Goal: Find specific page/section: Find specific page/section

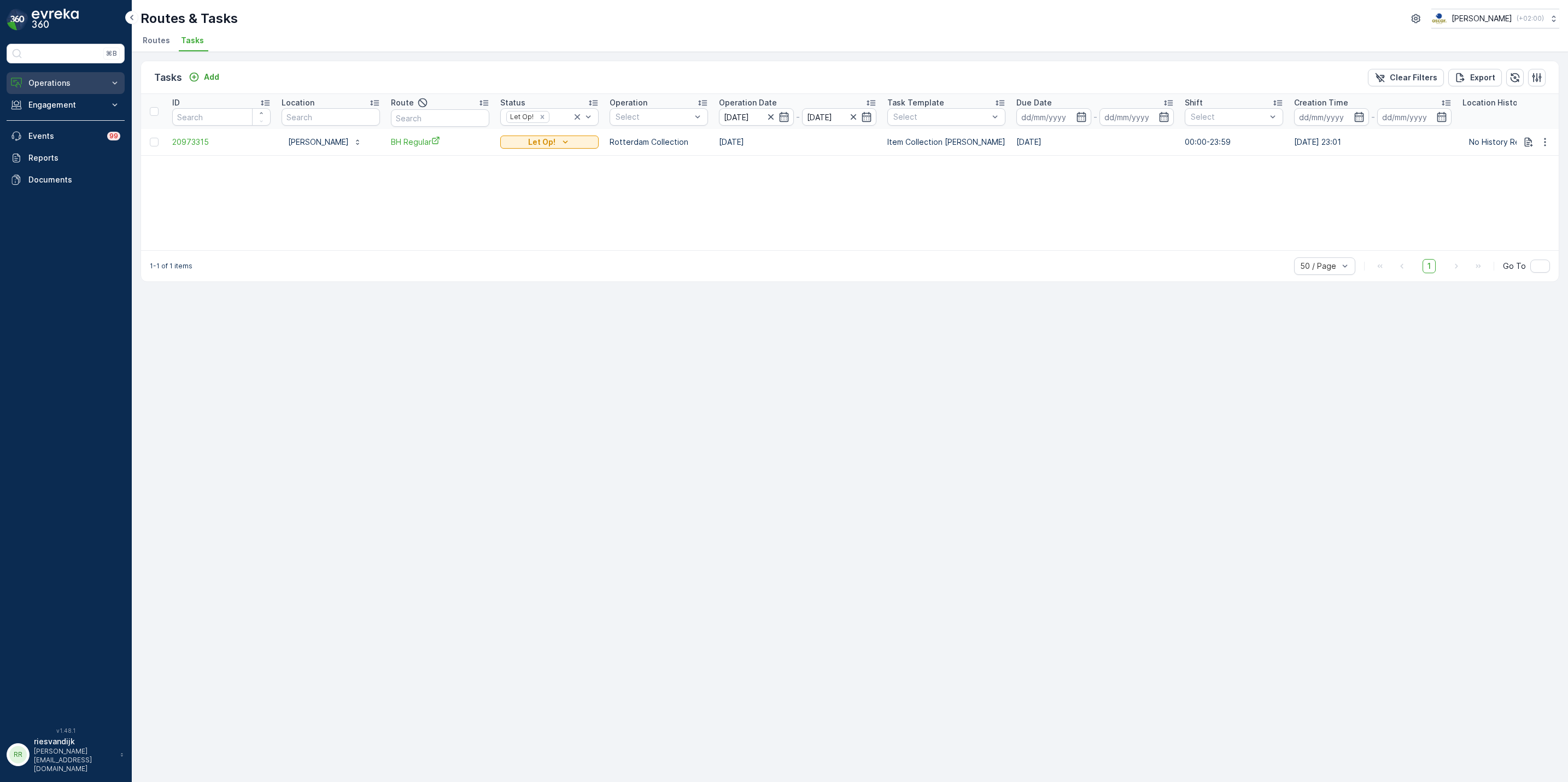
click at [75, 80] on p "Operations" at bounding box center [65, 83] width 74 height 11
click at [68, 129] on p "Routes & Tasks" at bounding box center [56, 132] width 56 height 11
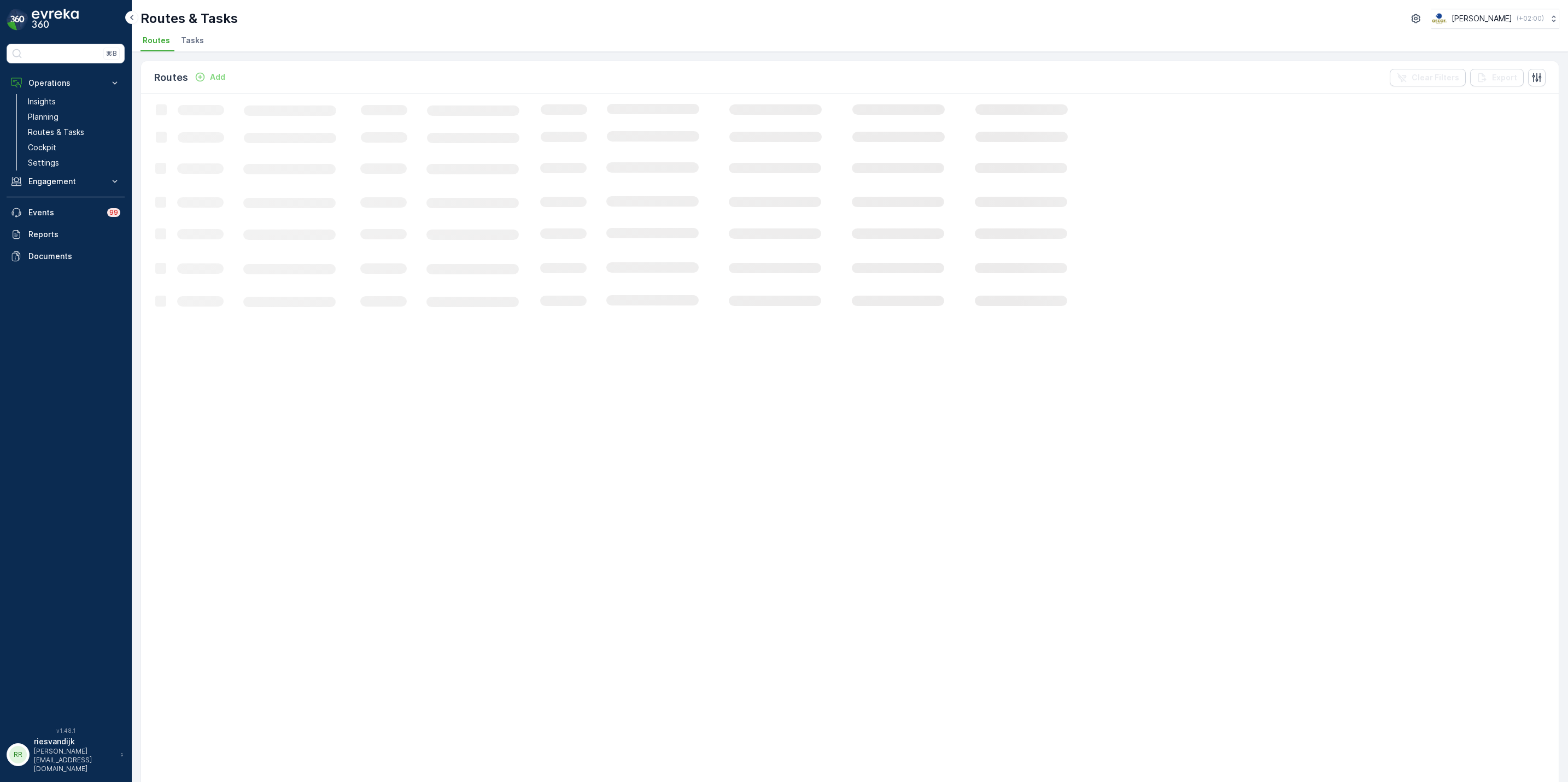
click at [189, 37] on span "Tasks" at bounding box center [192, 40] width 23 height 11
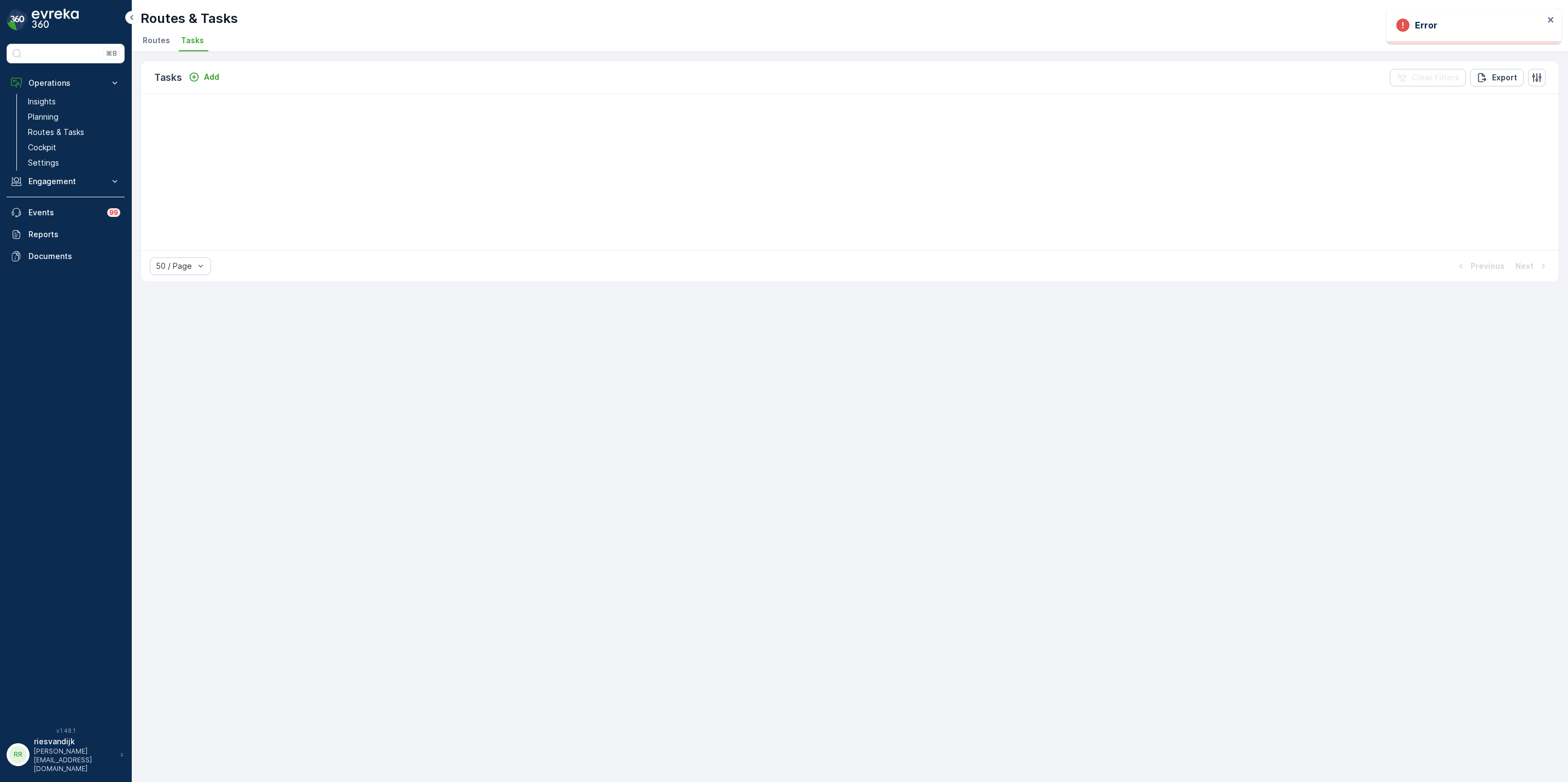
click at [257, 38] on ul "Routes Tasks" at bounding box center [845, 42] width 1410 height 18
click at [59, 136] on p "Routes & Tasks" at bounding box center [56, 132] width 56 height 11
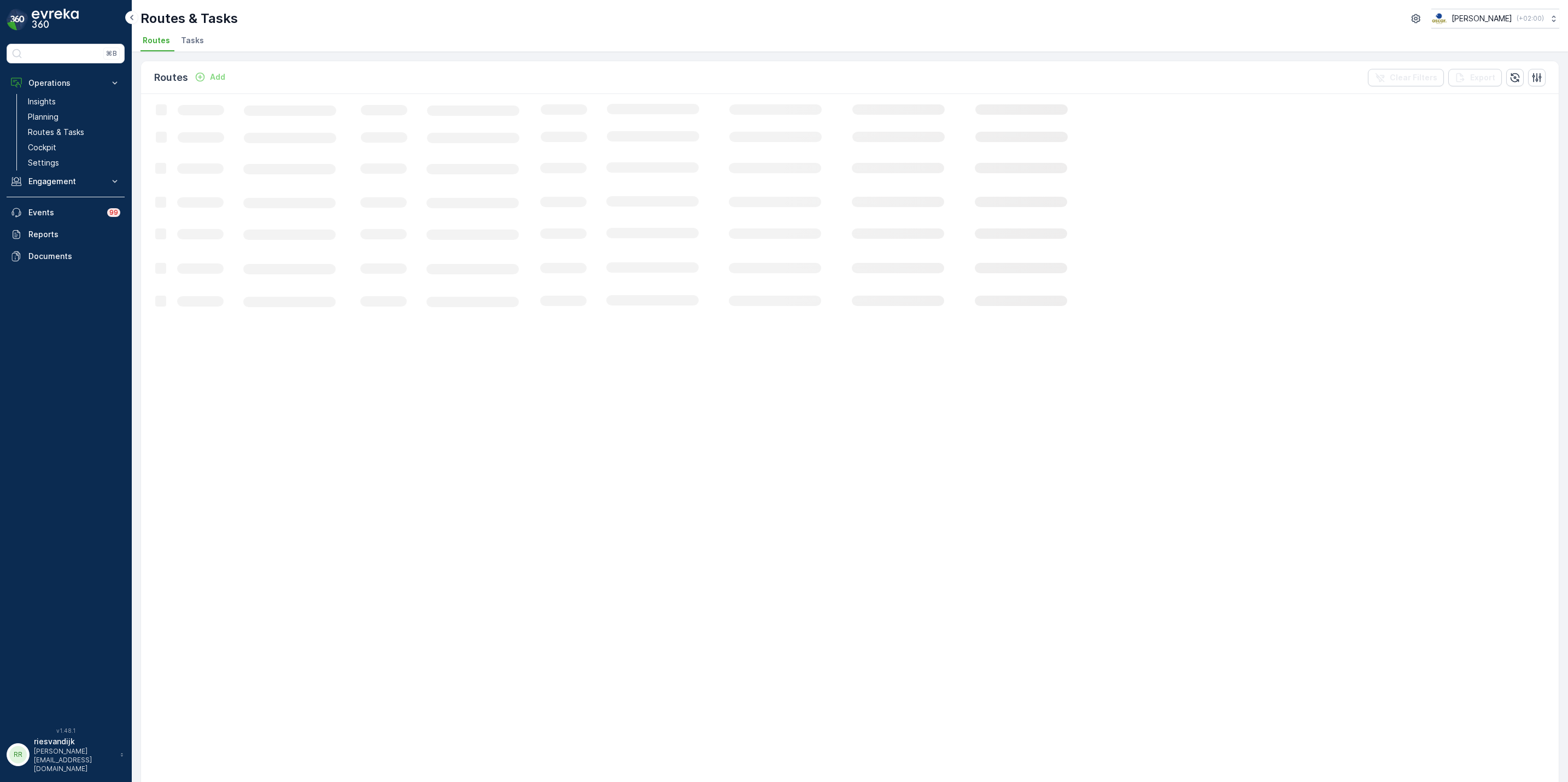
click at [194, 34] on li "Tasks" at bounding box center [194, 42] width 29 height 18
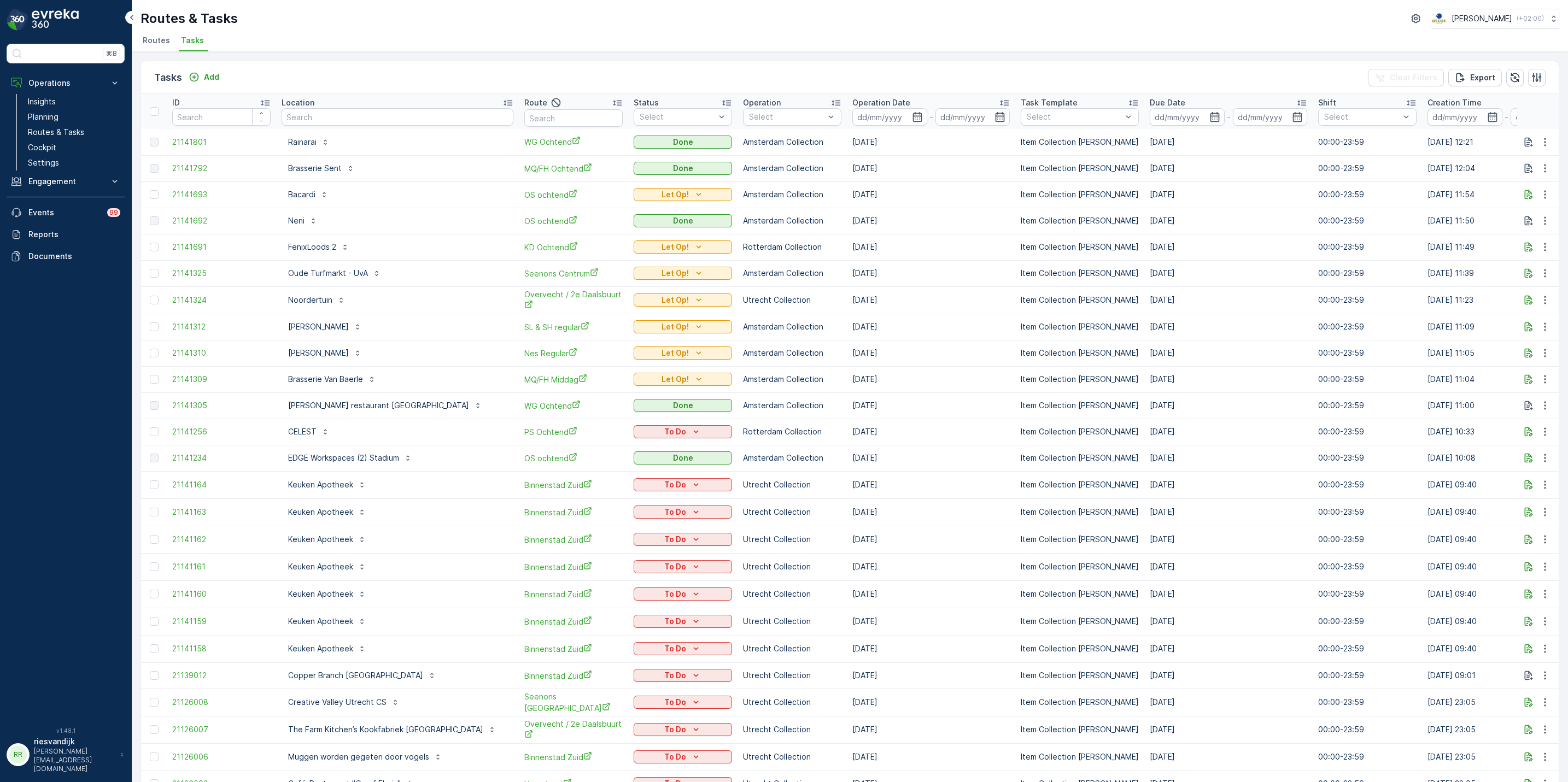
click at [325, 126] on input "text" at bounding box center [397, 117] width 232 height 18
type input "kerk"
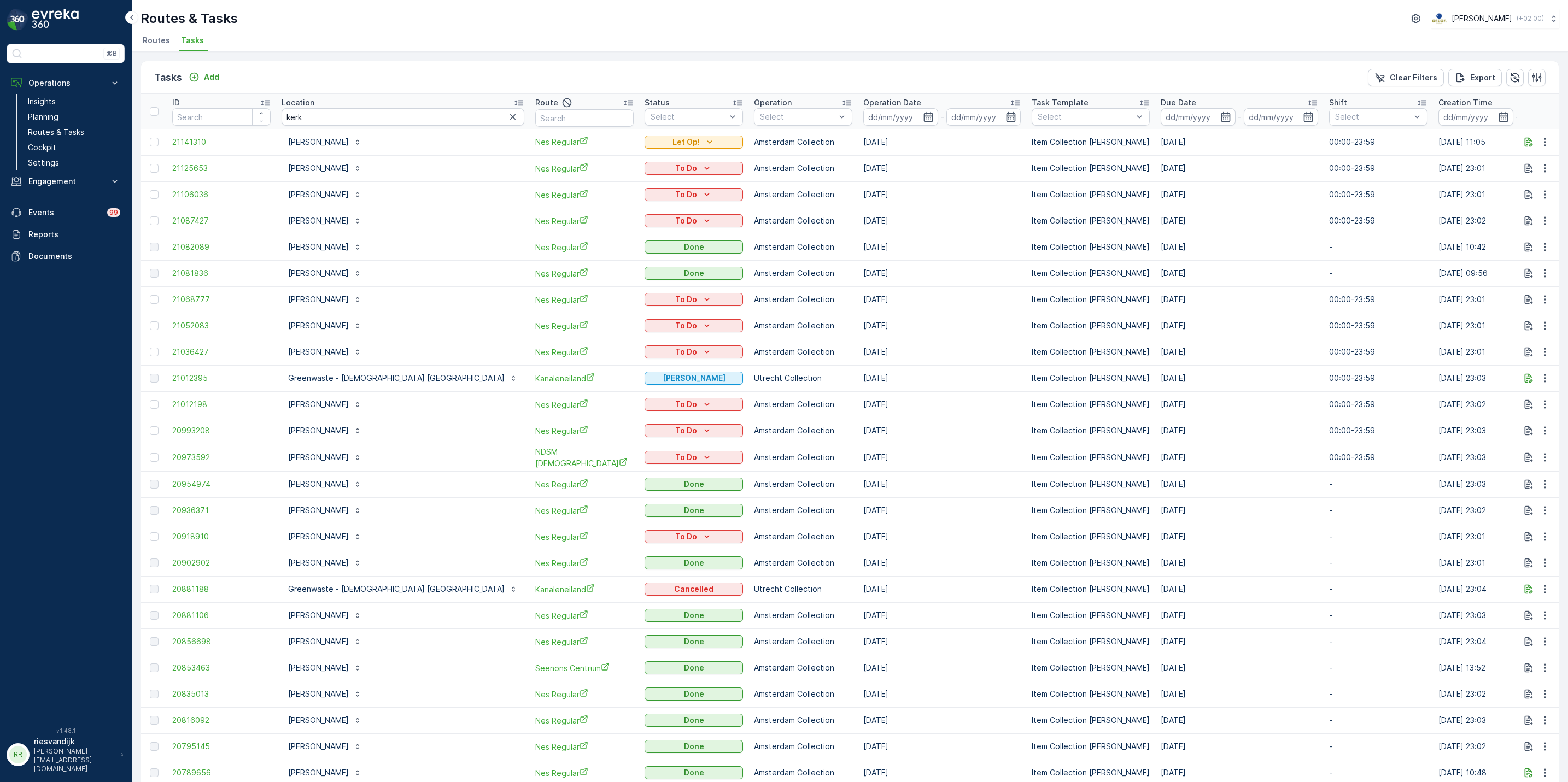
drag, startPoint x: 863, startPoint y: 453, endPoint x: 917, endPoint y: 449, distance: 54.1
click at [918, 449] on td "[DATE]" at bounding box center [942, 457] width 169 height 28
click at [335, 429] on div "[PERSON_NAME]" at bounding box center [325, 430] width 74 height 11
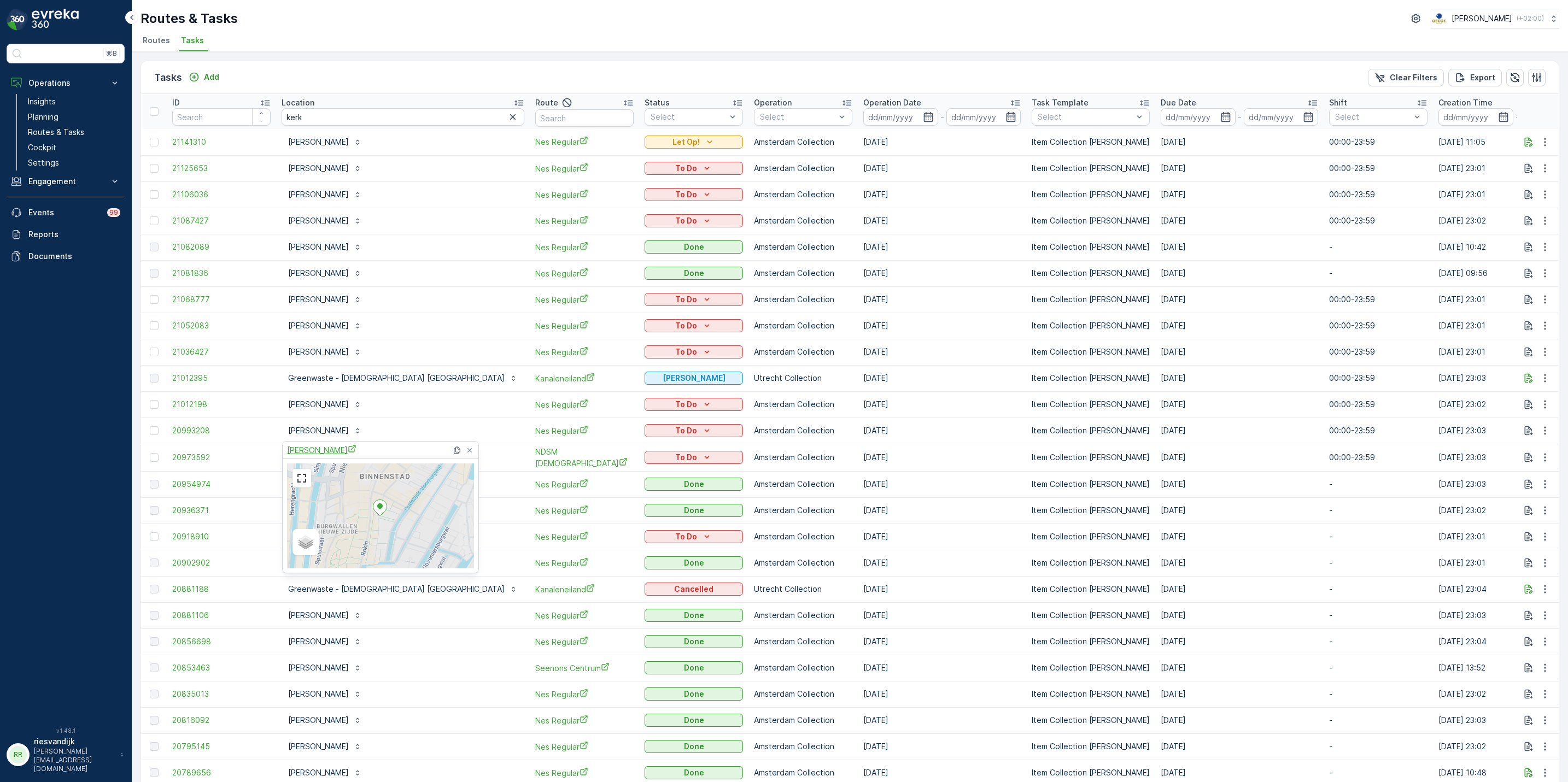
click at [311, 449] on span "[PERSON_NAME]" at bounding box center [321, 449] width 69 height 12
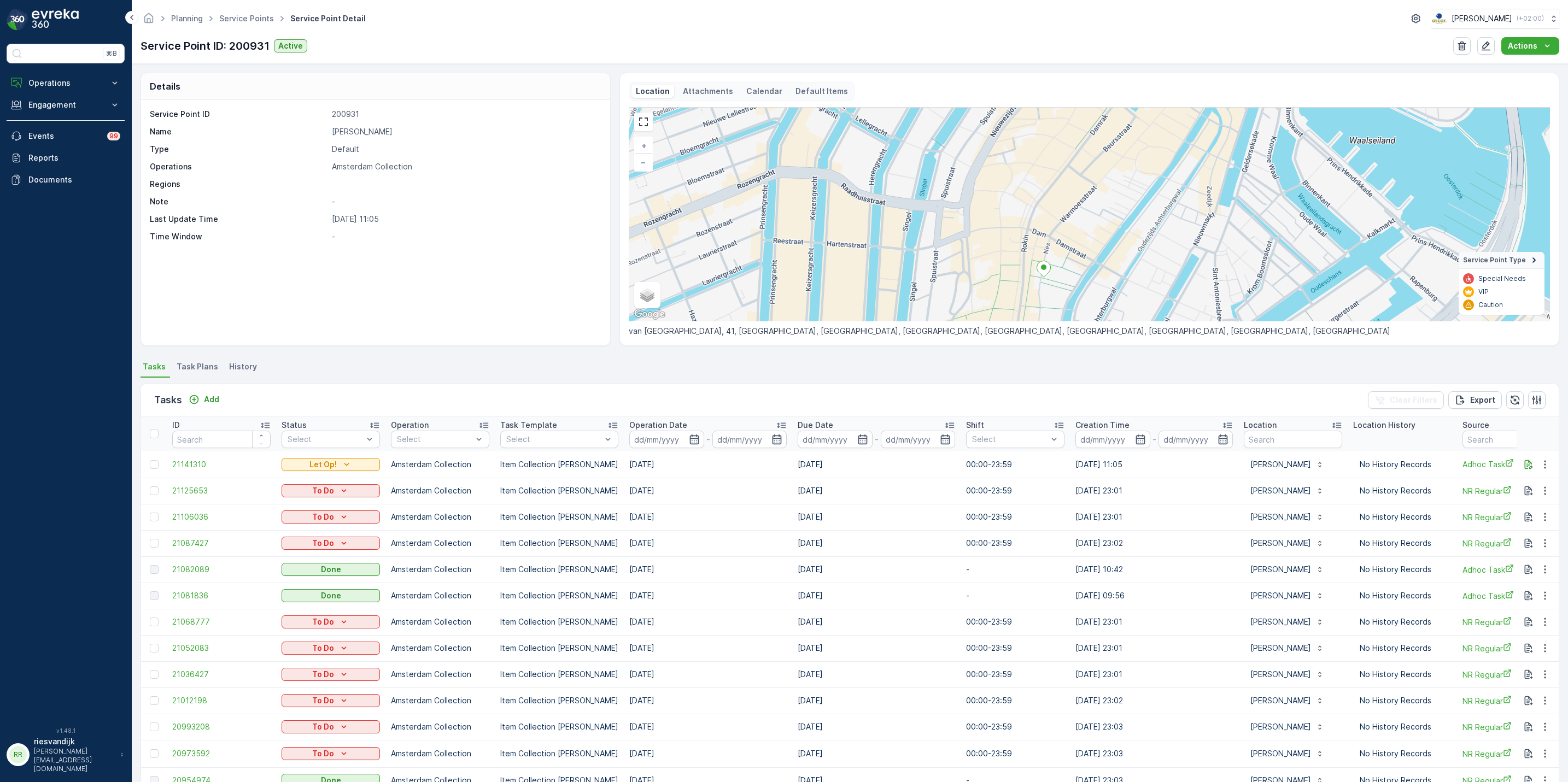
drag, startPoint x: 1138, startPoint y: 220, endPoint x: 1086, endPoint y: 293, distance: 89.6
click at [1086, 293] on div "+ − Satellite Roadmap Terrain Hybrid Leaflet Keyboard shortcuts Map Data Map da…" at bounding box center [1089, 214] width 921 height 214
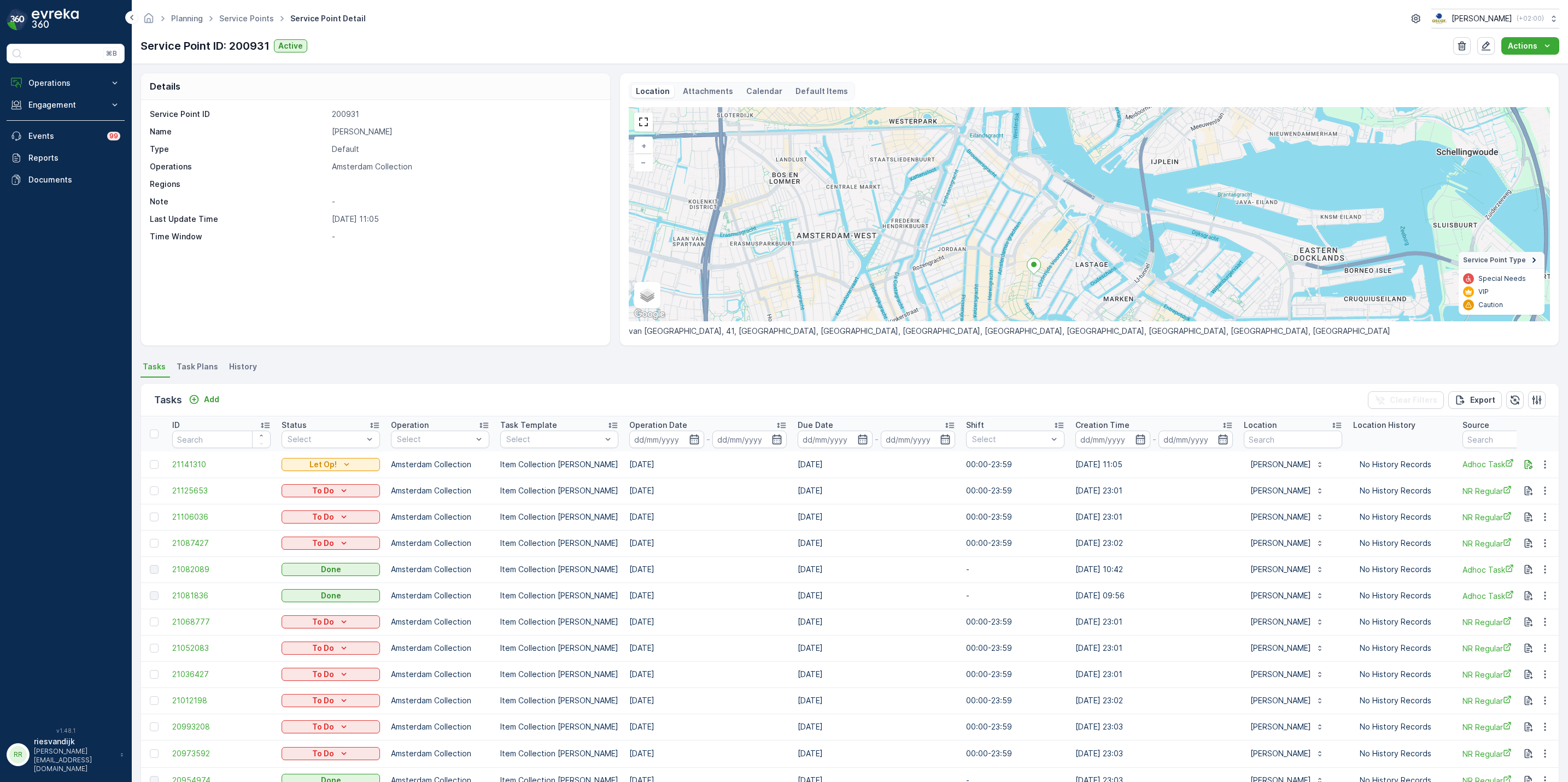
drag, startPoint x: 1105, startPoint y: 222, endPoint x: 1080, endPoint y: 241, distance: 31.4
click at [1080, 241] on div "+ − Satellite Roadmap Terrain Hybrid Leaflet Keyboard shortcuts Map Data Map da…" at bounding box center [1089, 214] width 921 height 214
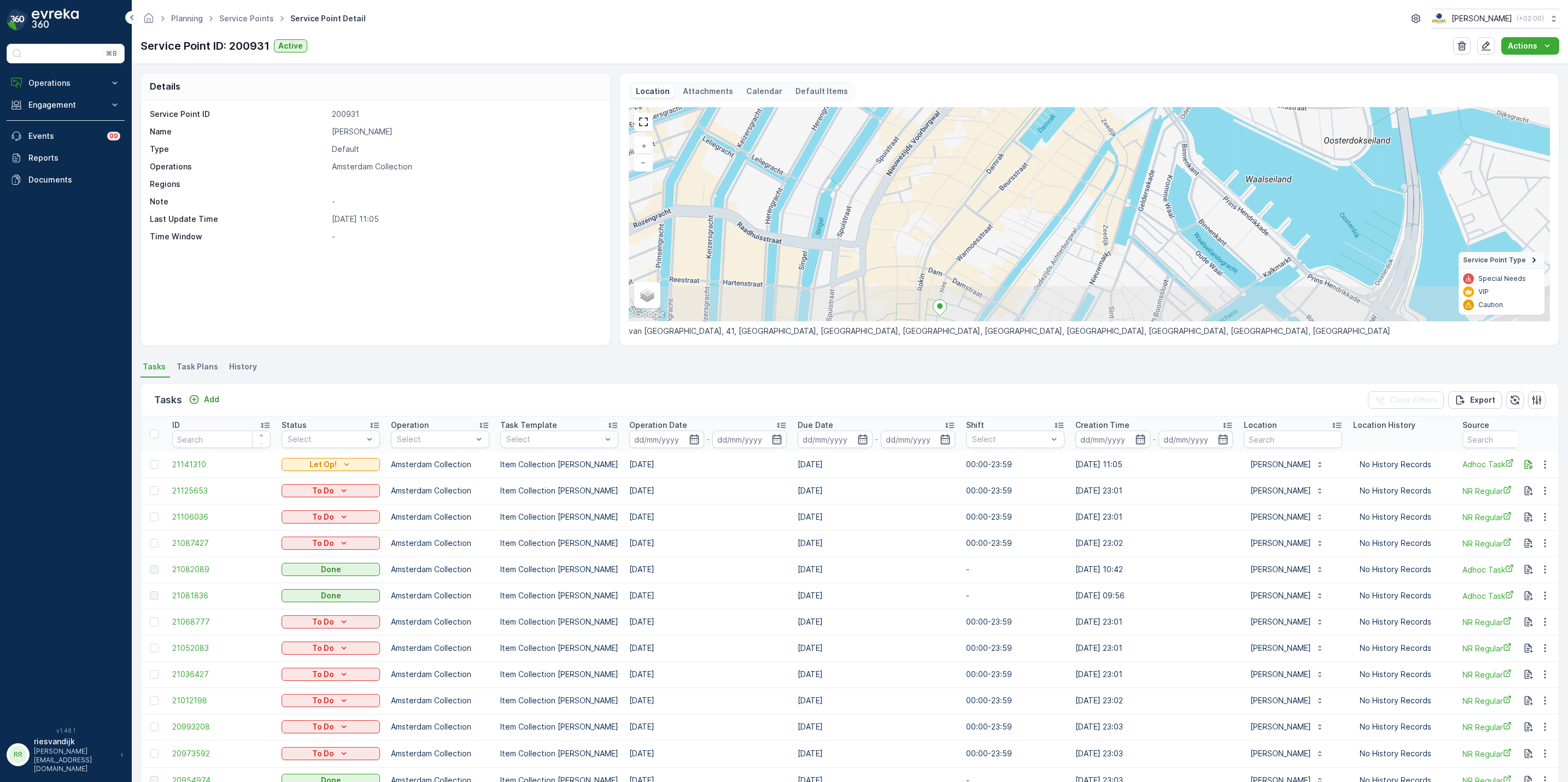
drag, startPoint x: 1080, startPoint y: 248, endPoint x: 1117, endPoint y: 175, distance: 81.8
click at [1117, 175] on div "+ − Satellite Roadmap Terrain Hybrid Leaflet Keyboard shortcuts Map Data Map da…" at bounding box center [1089, 214] width 921 height 214
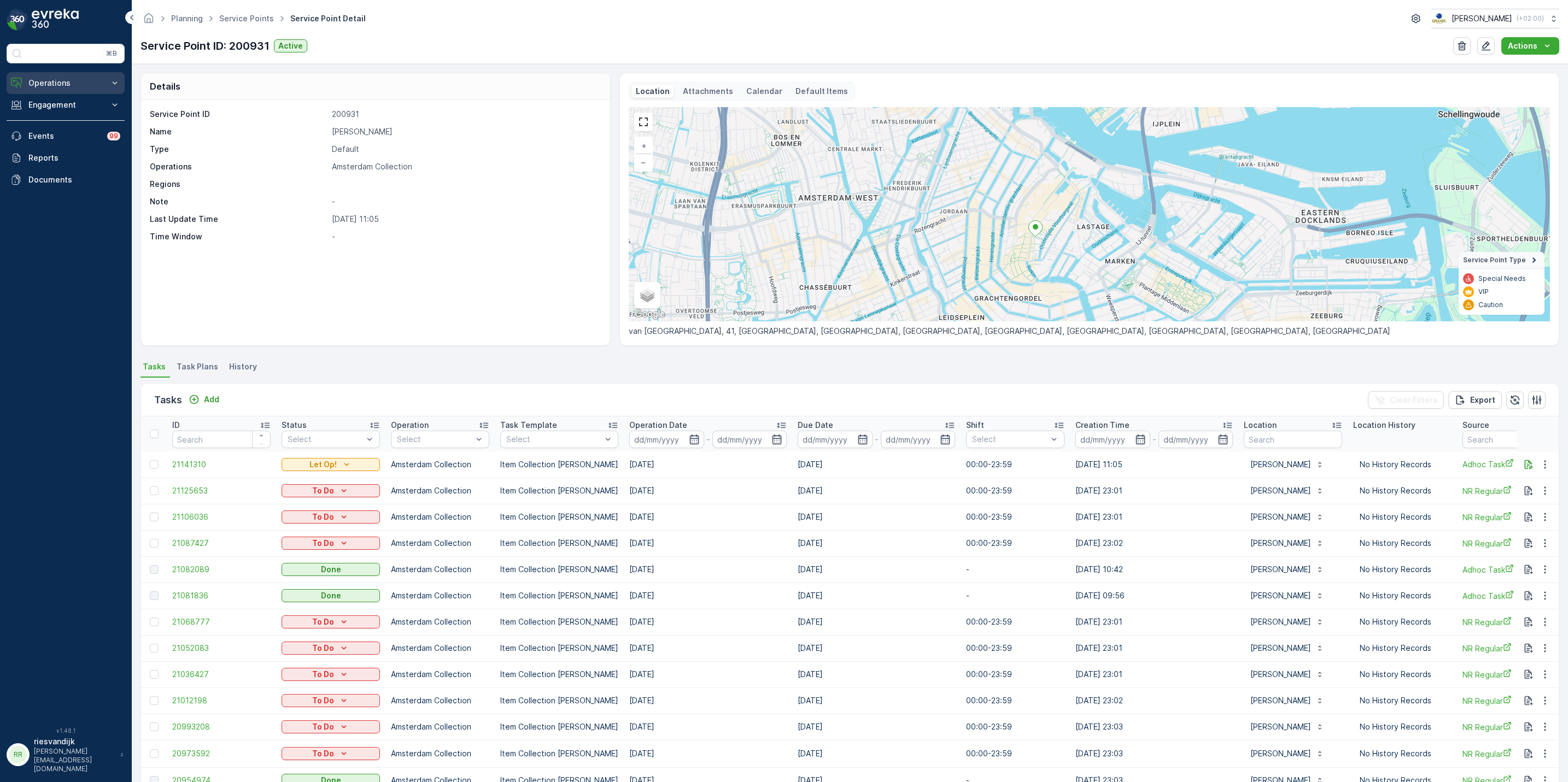
click at [58, 83] on p "Operations" at bounding box center [65, 83] width 74 height 11
click at [61, 130] on p "Routes & Tasks" at bounding box center [56, 132] width 56 height 11
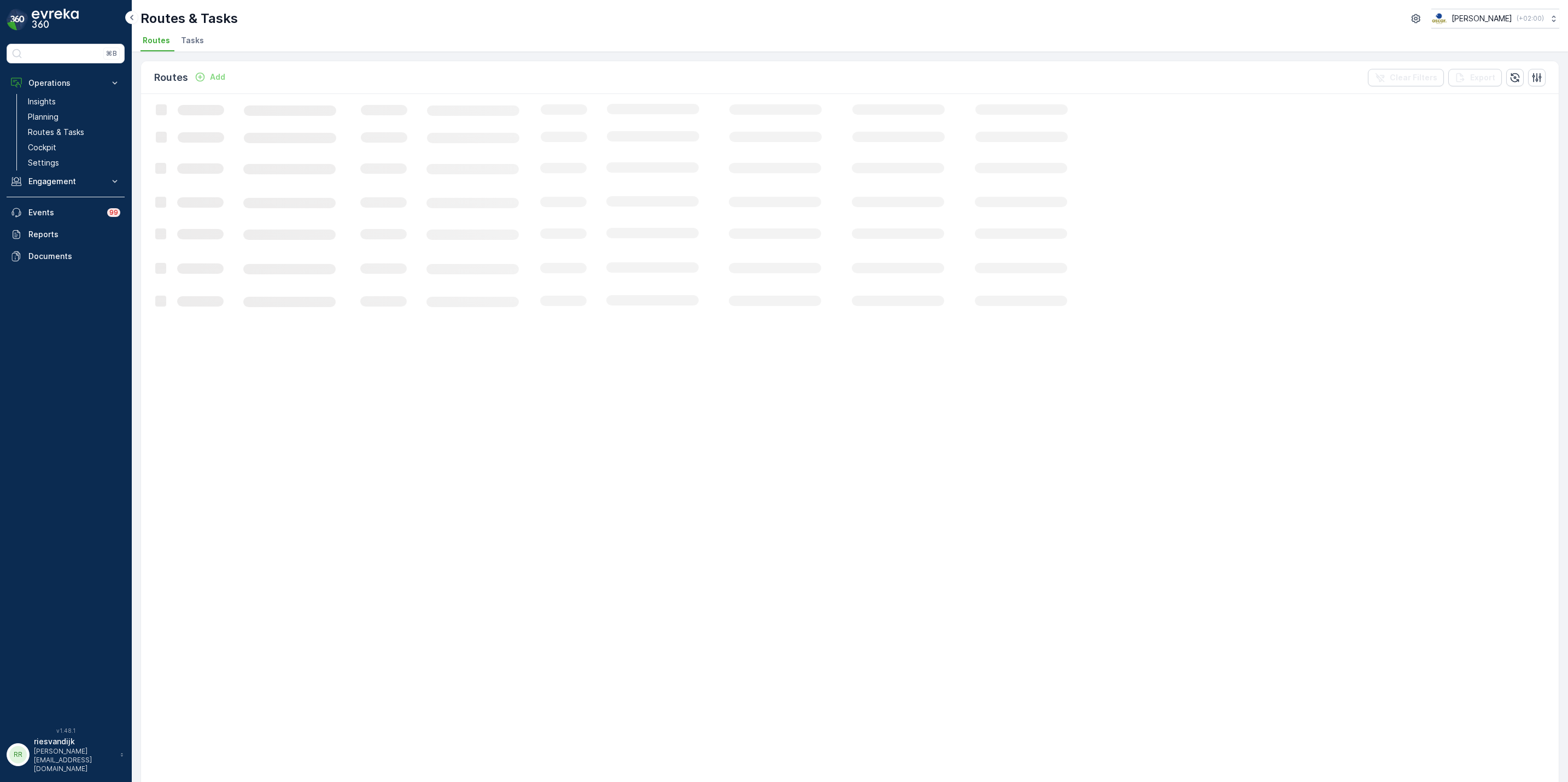
click at [184, 39] on span "Tasks" at bounding box center [192, 40] width 23 height 11
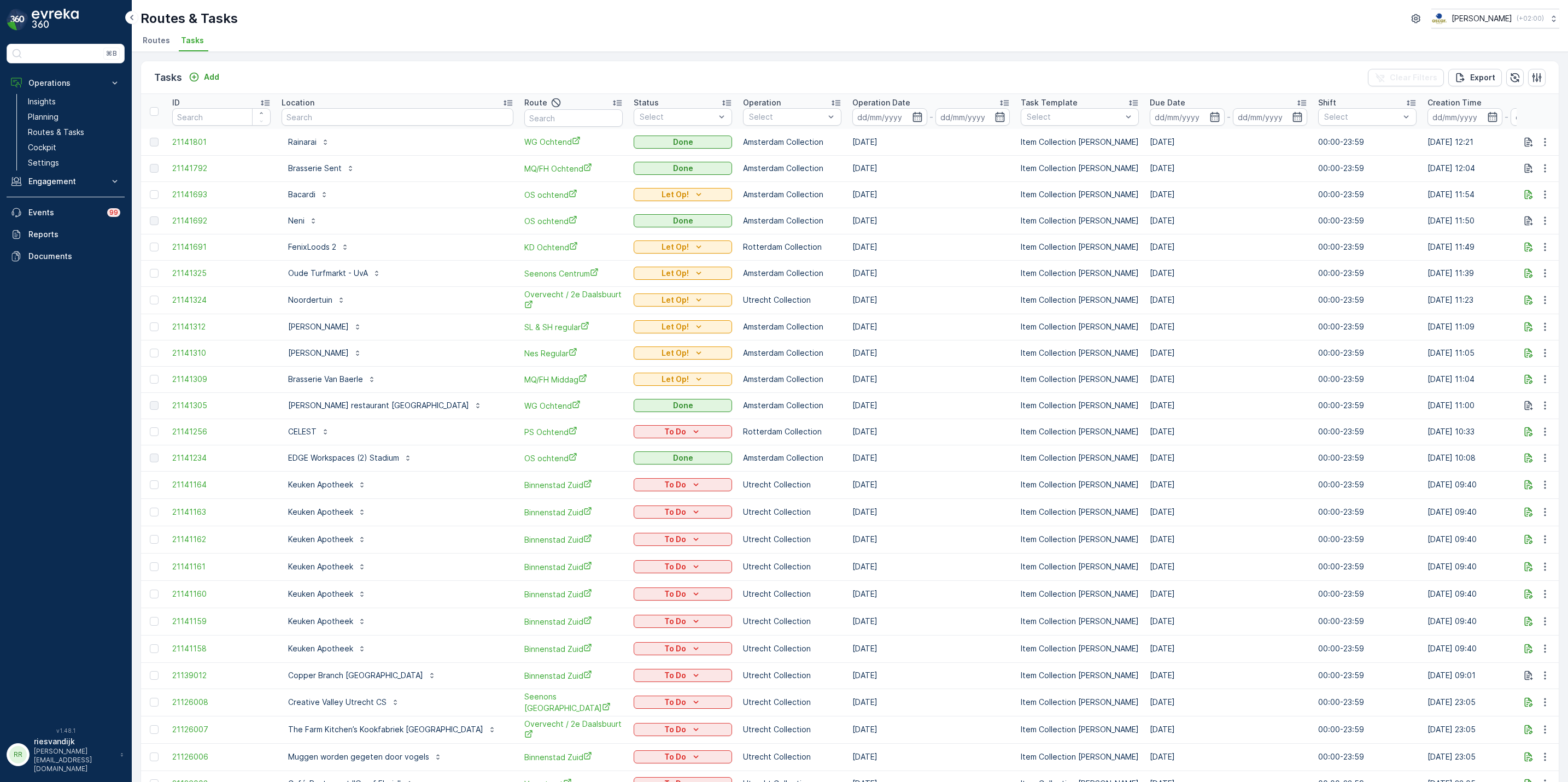
click at [610, 58] on div "Tasks Add Clear Filters Export ID Location Route Status Select Operation Select…" at bounding box center [850, 417] width 1436 height 730
click at [317, 107] on div "Location" at bounding box center [397, 103] width 232 height 11
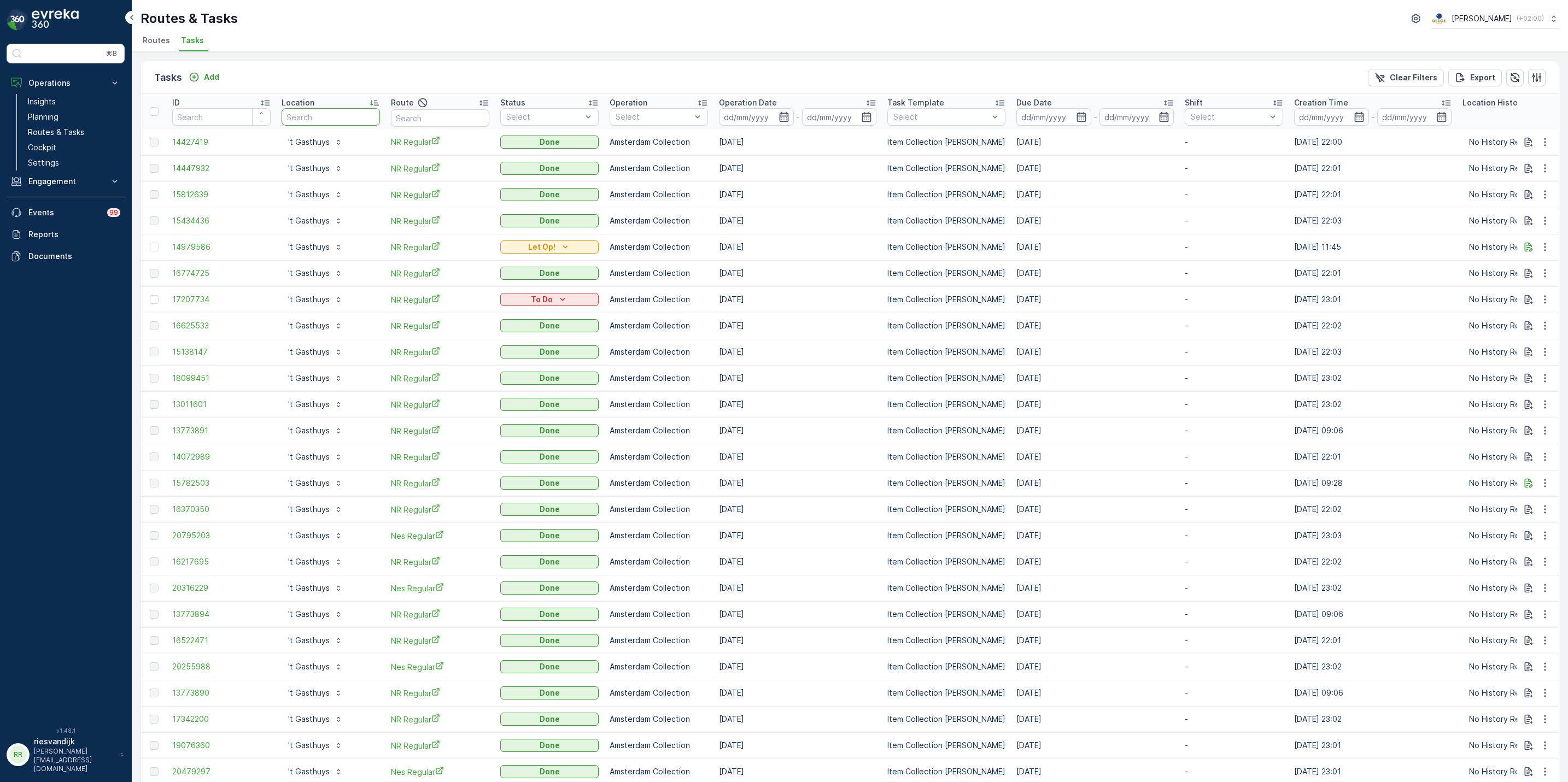
click at [317, 115] on input "text" at bounding box center [330, 117] width 99 height 18
click at [360, 110] on input "text" at bounding box center [330, 117] width 99 height 18
type input "kerkwijk"
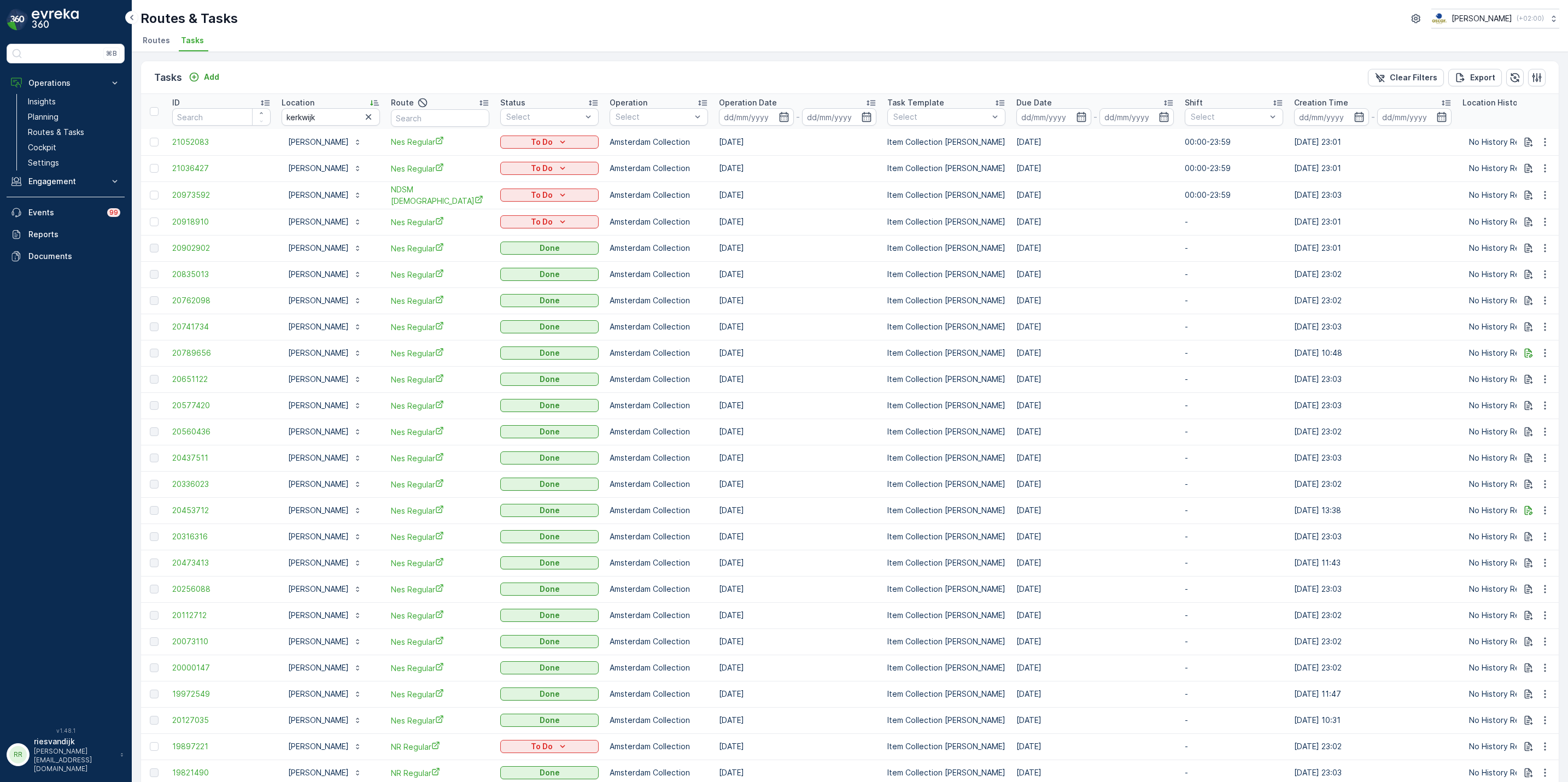
click at [779, 100] on div "Operation Date" at bounding box center [797, 103] width 157 height 11
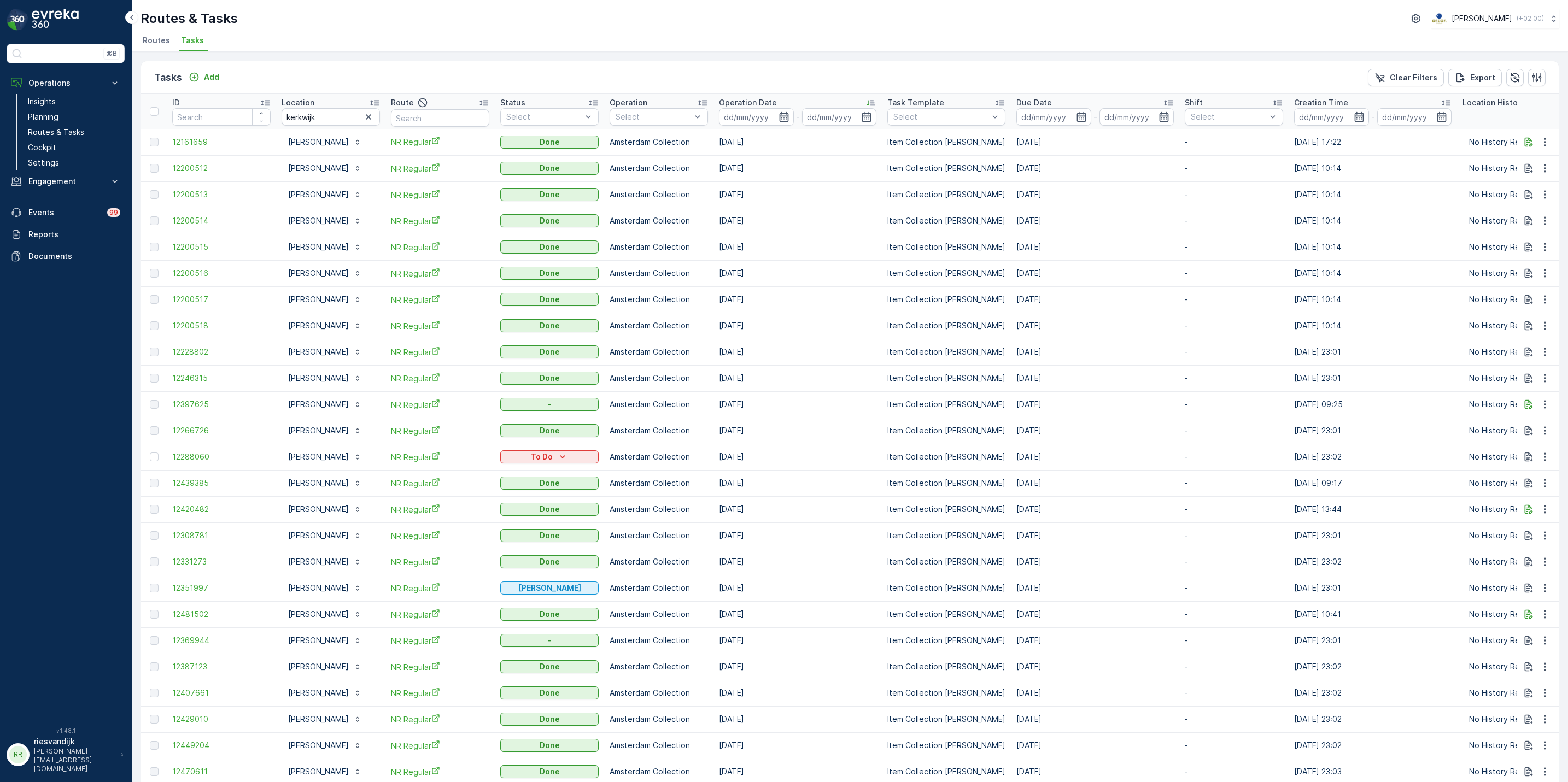
click at [814, 102] on div "Operation Date" at bounding box center [797, 103] width 157 height 11
